Goal: Information Seeking & Learning: Find specific fact

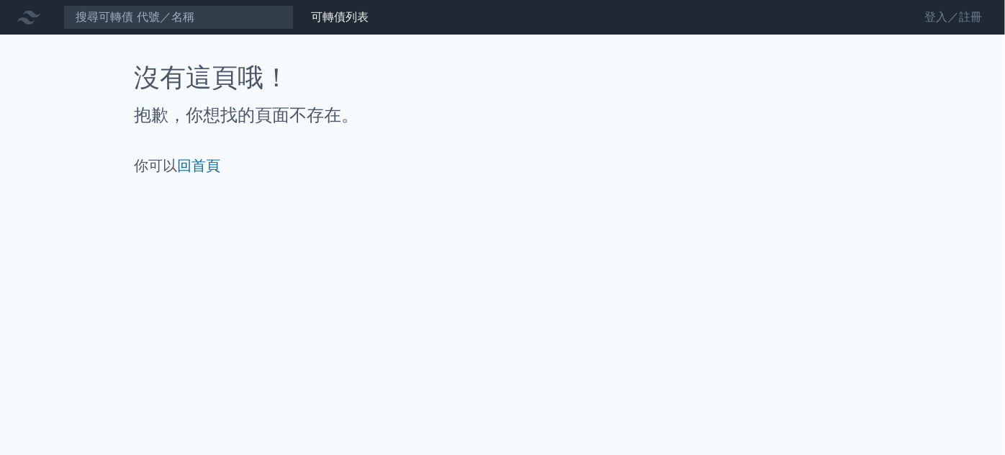
click at [946, 9] on link "登入／註冊" at bounding box center [953, 17] width 81 height 23
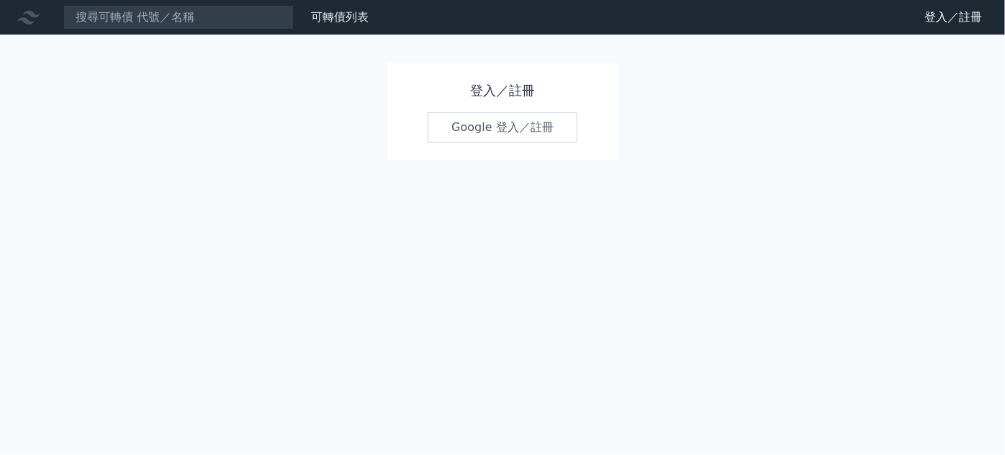
click at [560, 124] on link "Google 登入／註冊" at bounding box center [503, 127] width 150 height 30
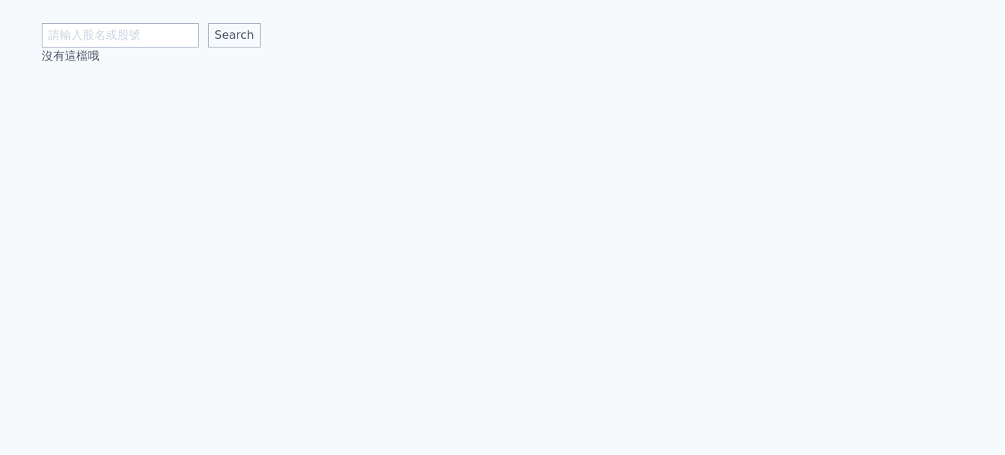
click at [167, 36] on input "text" at bounding box center [120, 35] width 157 height 24
type input "[PERSON_NAME]"
click at [208, 23] on input "Search" at bounding box center [234, 35] width 53 height 24
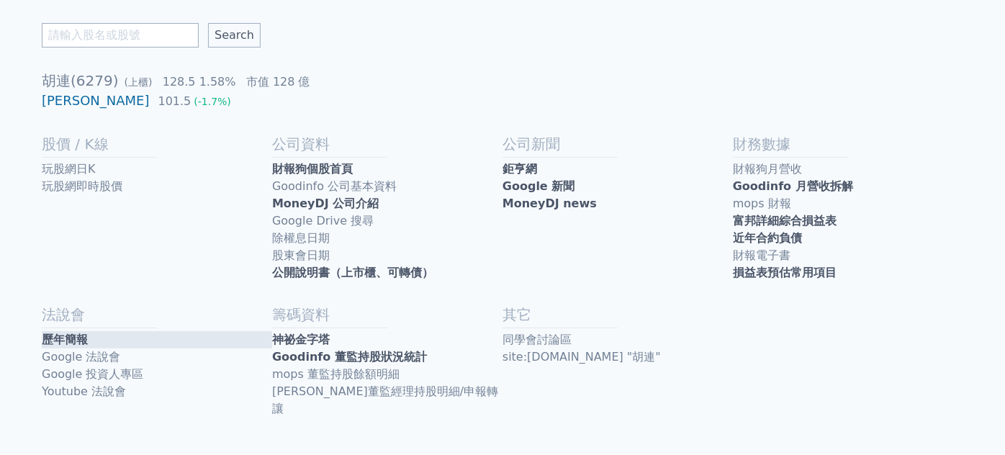
click at [58, 340] on link "歷年簡報" at bounding box center [157, 339] width 230 height 17
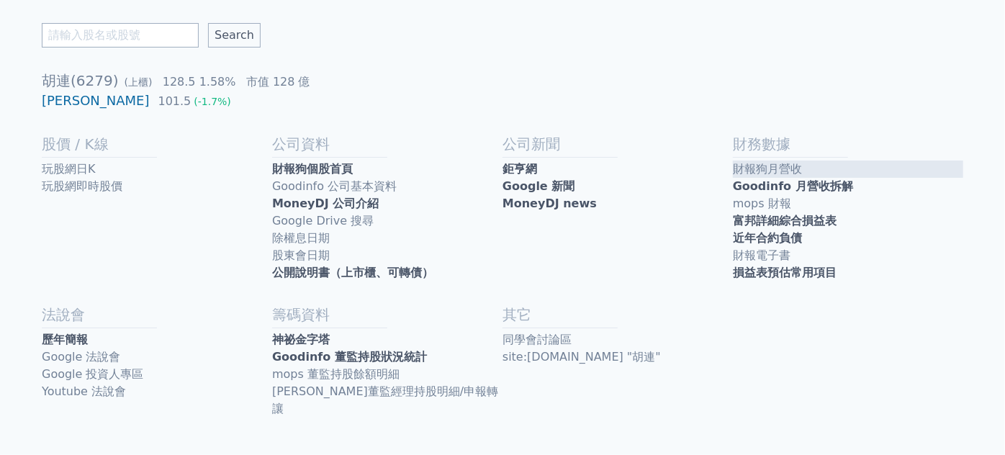
click at [761, 176] on link "財報狗月營收" at bounding box center [848, 169] width 230 height 17
